Goal: Task Accomplishment & Management: Use online tool/utility

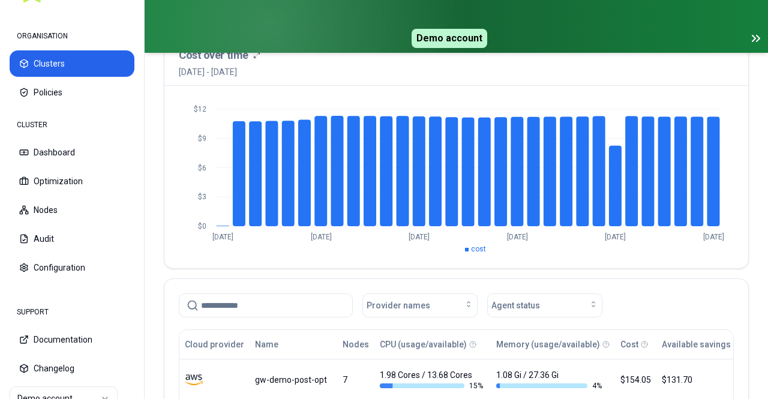
scroll to position [240, 0]
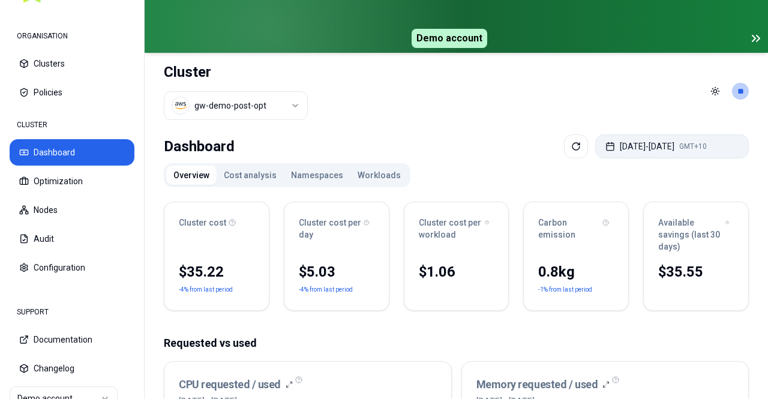
click at [616, 152] on button "[DATE] - [DATE] GMT+10" at bounding box center [672, 146] width 154 height 24
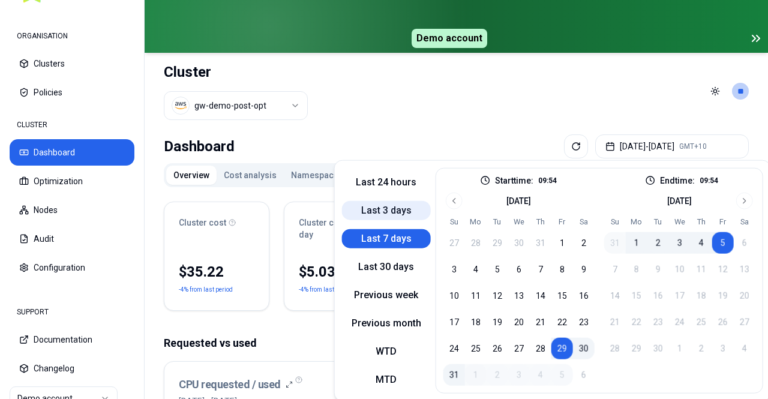
click at [405, 211] on button "Last 3 days" at bounding box center [386, 209] width 89 height 19
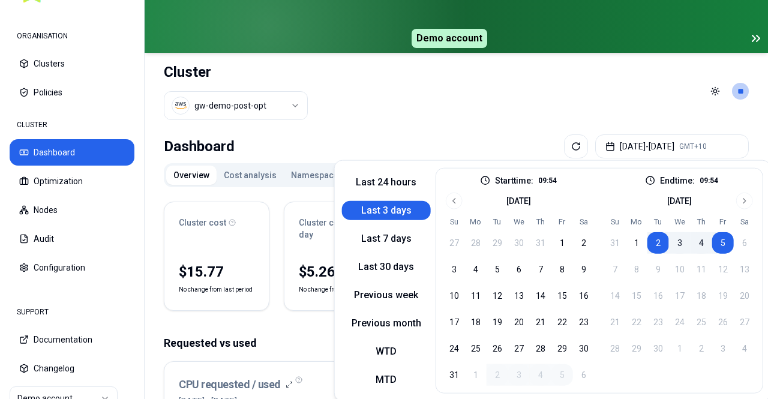
click at [308, 142] on div "Dashboard [DATE] - [DATE] GMT+10" at bounding box center [456, 146] width 585 height 24
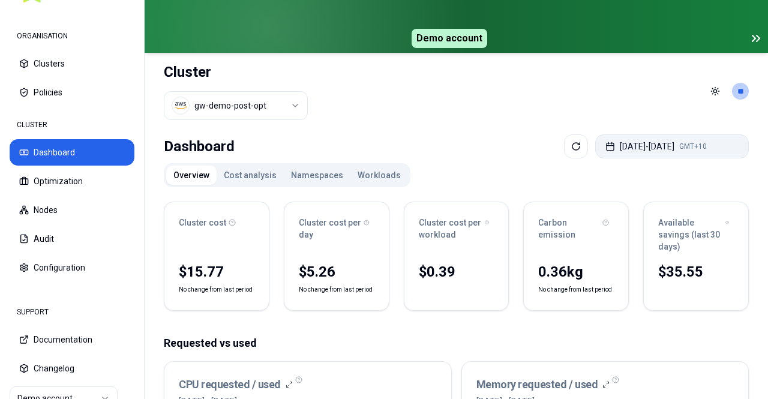
click at [606, 142] on icon "button" at bounding box center [611, 147] width 10 height 10
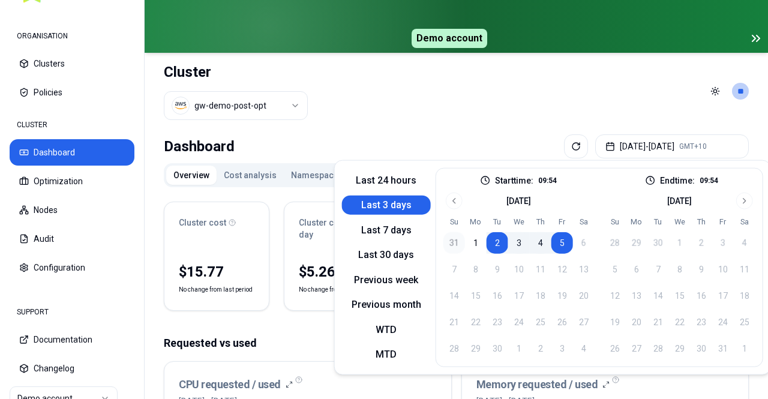
click at [457, 238] on button "31" at bounding box center [455, 243] width 22 height 22
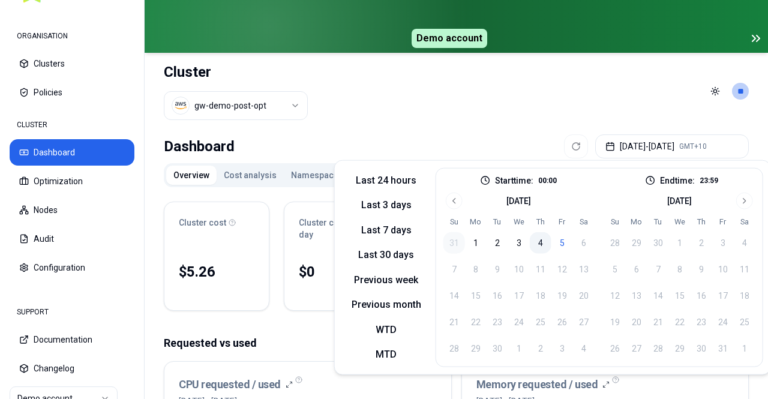
click at [536, 236] on button "4" at bounding box center [541, 243] width 22 height 22
click at [552, 239] on button "5" at bounding box center [563, 243] width 22 height 22
click at [453, 241] on button "31" at bounding box center [455, 243] width 22 height 22
click at [556, 243] on button "5" at bounding box center [563, 243] width 22 height 22
click at [552, 232] on button "5" at bounding box center [563, 243] width 22 height 22
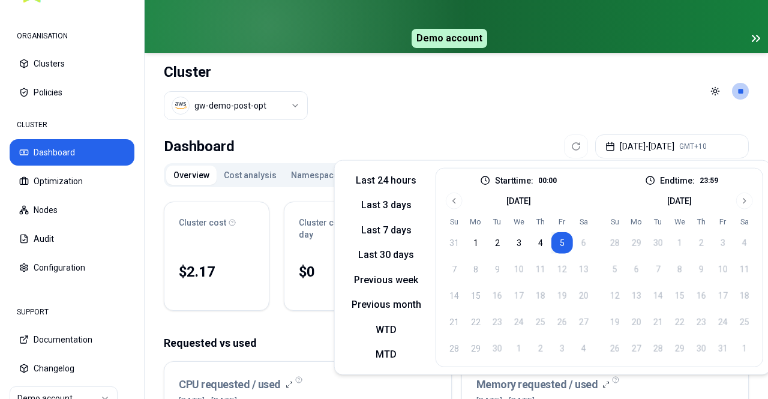
click at [465, 135] on div "Dashboard [DATE] - [DATE] GMT+10" at bounding box center [456, 146] width 585 height 24
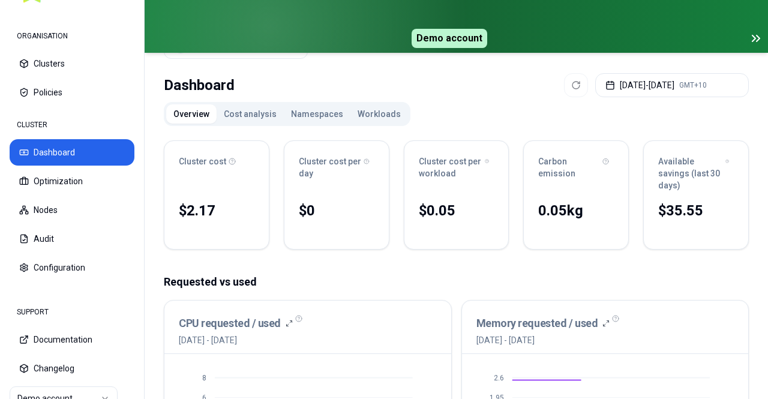
scroll to position [60, 0]
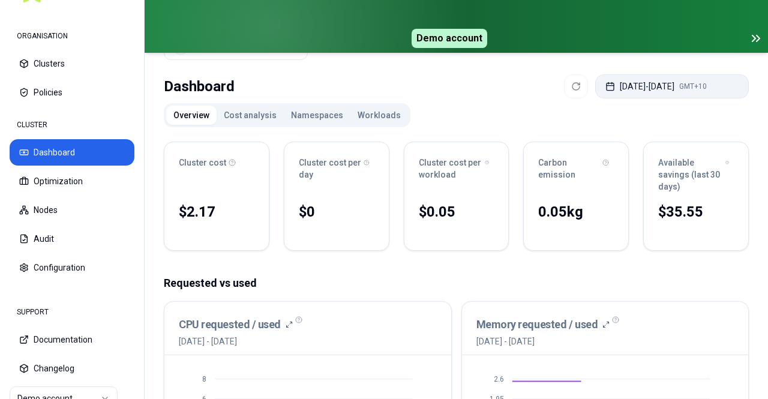
click at [618, 83] on button "[DATE] - [DATE] GMT+10" at bounding box center [672, 86] width 154 height 24
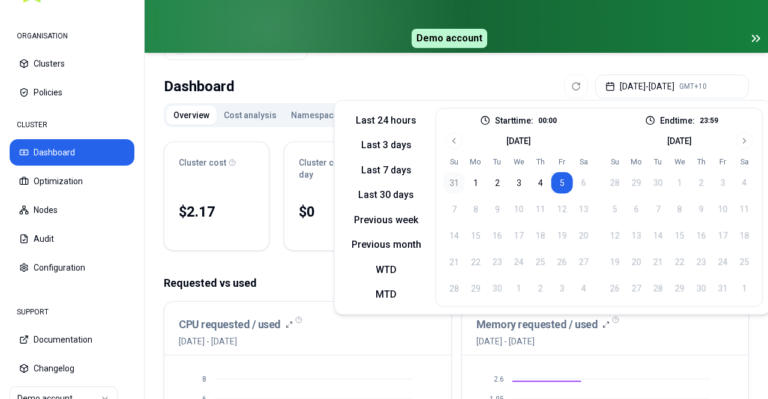
click at [451, 182] on button "31" at bounding box center [455, 183] width 22 height 22
drag, startPoint x: 453, startPoint y: 182, endPoint x: 564, endPoint y: 178, distance: 111.7
click at [564, 178] on tr "31 1 2 3 4 5 6" at bounding box center [519, 183] width 151 height 22
click at [562, 178] on button "5" at bounding box center [563, 183] width 22 height 22
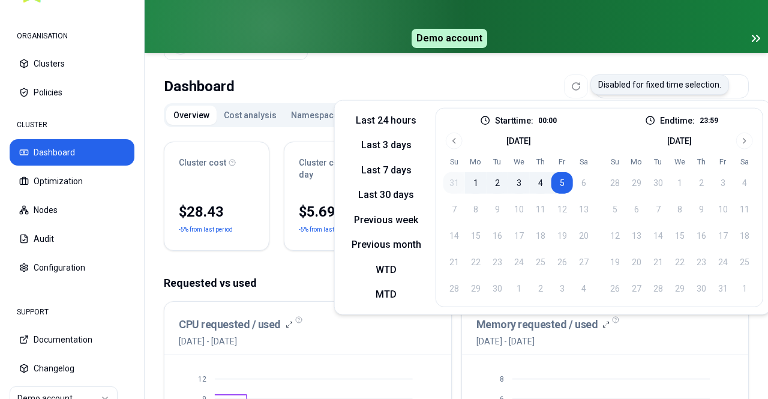
click at [564, 77] on div at bounding box center [576, 86] width 24 height 24
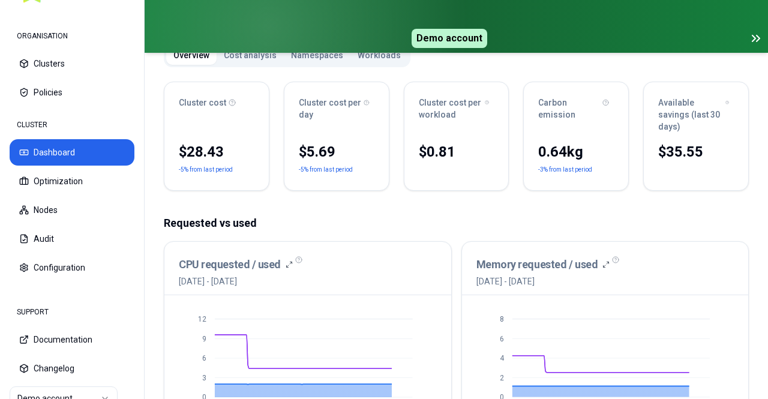
scroll to position [300, 0]
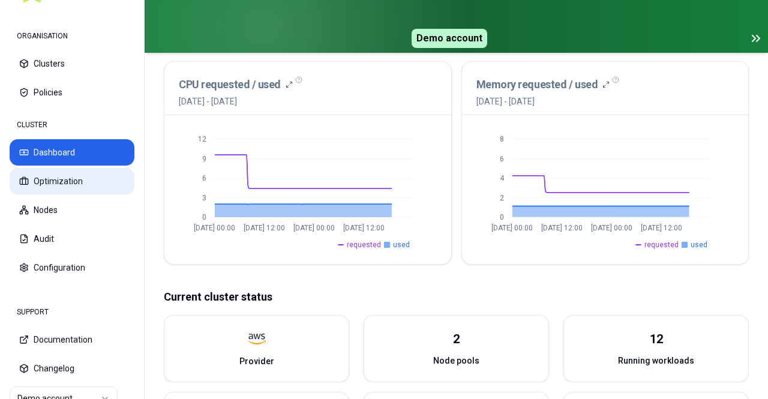
click at [114, 179] on button "Optimization" at bounding box center [72, 181] width 125 height 26
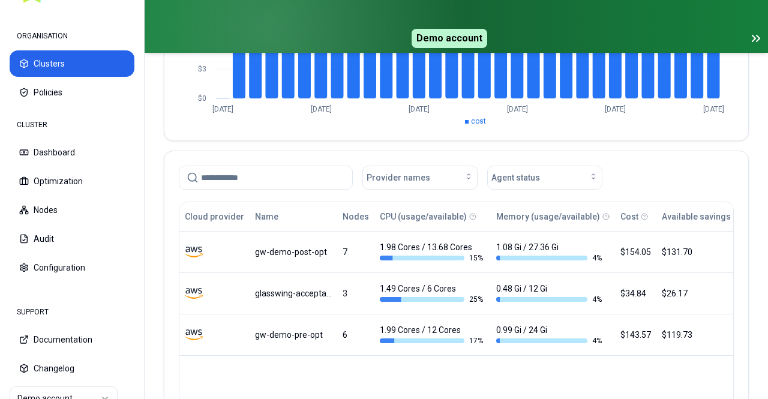
scroll to position [240, 0]
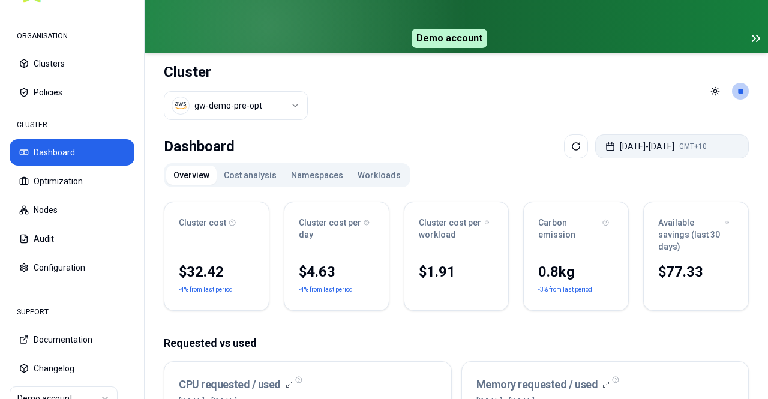
click at [637, 138] on button "[DATE] - [DATE] GMT+10" at bounding box center [672, 146] width 154 height 24
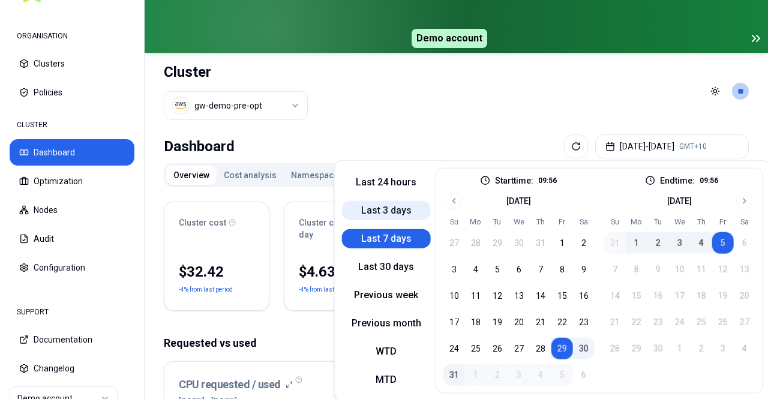
click at [408, 208] on button "Last 3 days" at bounding box center [386, 209] width 89 height 19
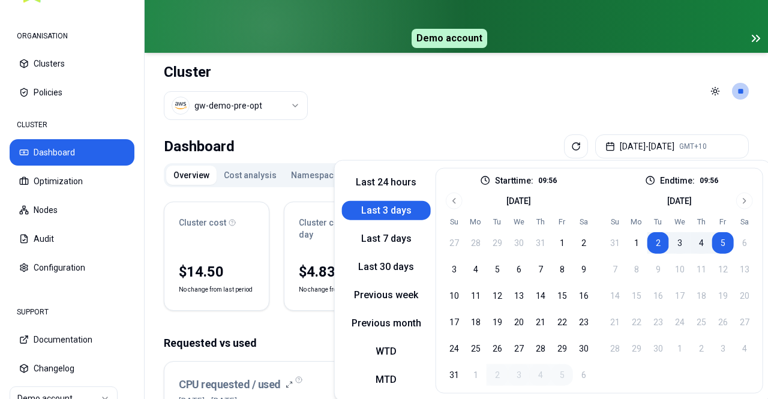
click at [369, 110] on header "Cluster gw-demo-pre-opt Toggle theme **" at bounding box center [457, 91] width 624 height 77
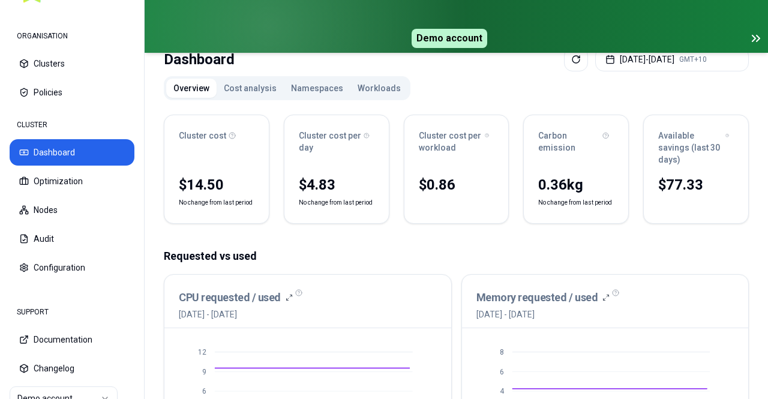
scroll to position [180, 0]
